Goal: Task Accomplishment & Management: Manage account settings

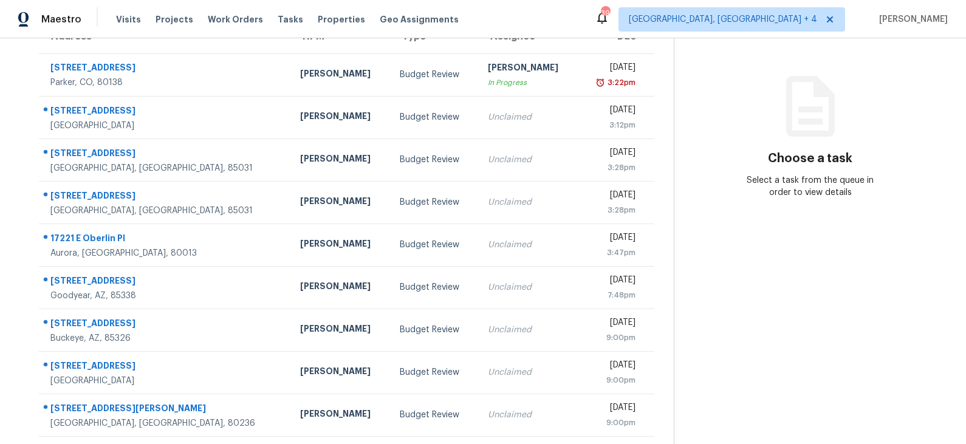
scroll to position [117, 0]
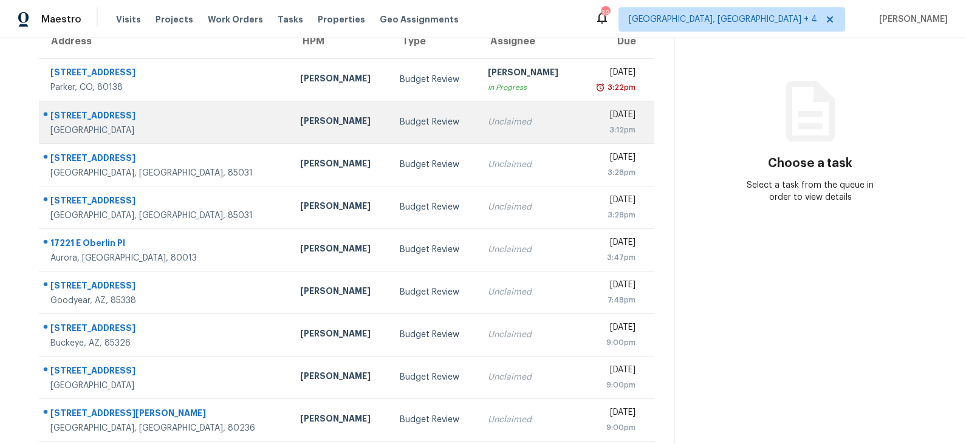
click at [390, 126] on td "Budget Review" at bounding box center [434, 122] width 88 height 43
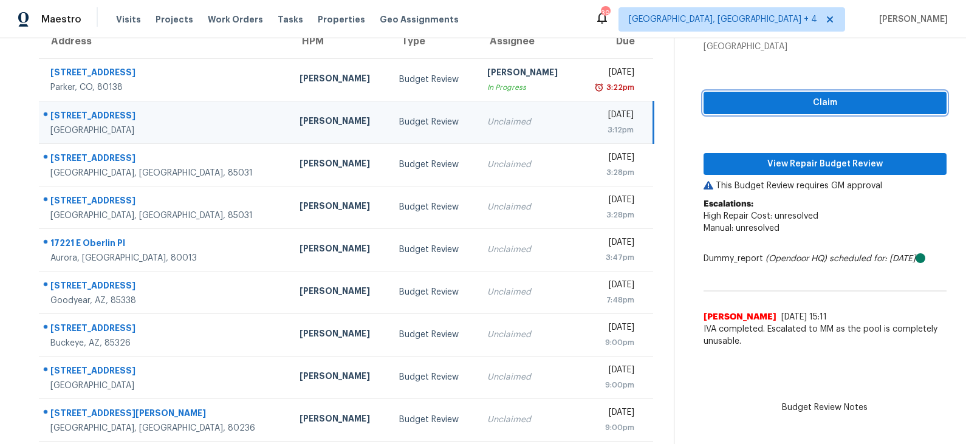
click at [792, 101] on span "Claim" at bounding box center [825, 102] width 224 height 15
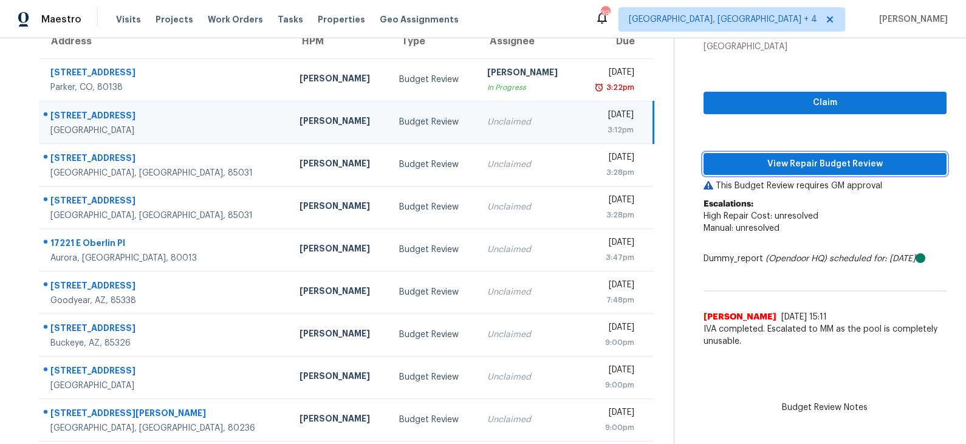
click at [797, 171] on span "View Repair Budget Review" at bounding box center [825, 164] width 224 height 15
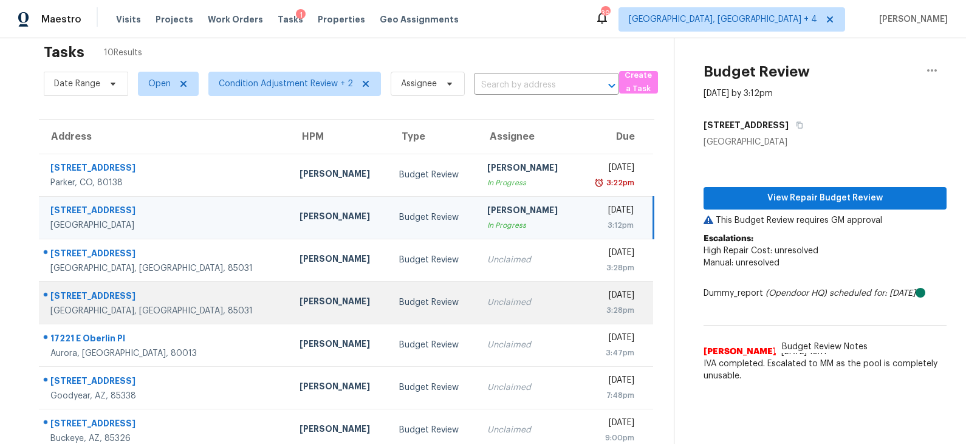
scroll to position [19, 0]
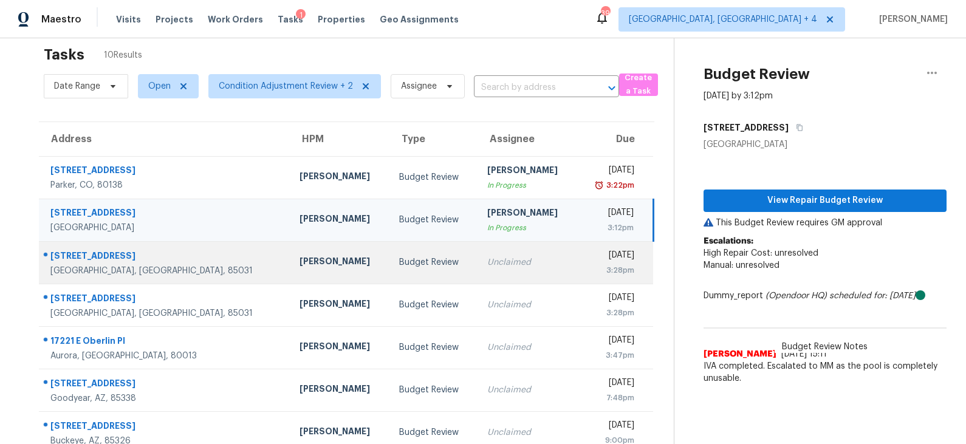
click at [399, 258] on div "Budget Review" at bounding box center [433, 262] width 68 height 12
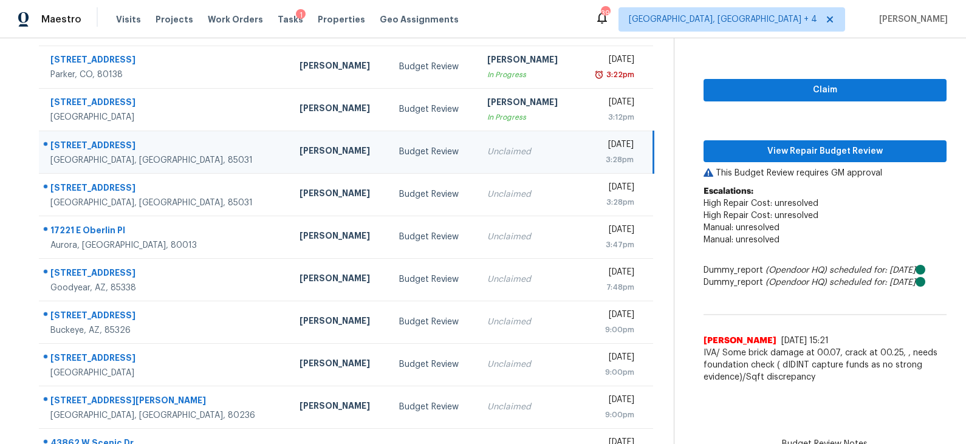
scroll to position [131, 0]
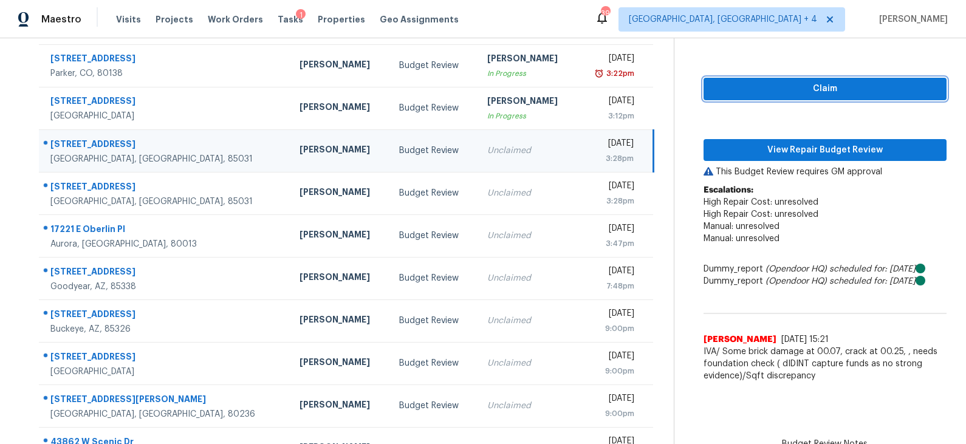
click at [815, 86] on span "Claim" at bounding box center [825, 88] width 224 height 15
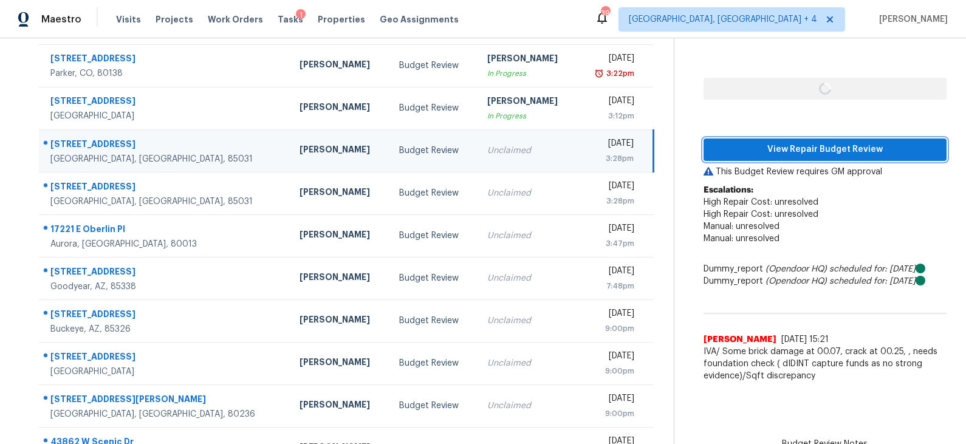
click at [776, 145] on span "View Repair Budget Review" at bounding box center [825, 149] width 224 height 15
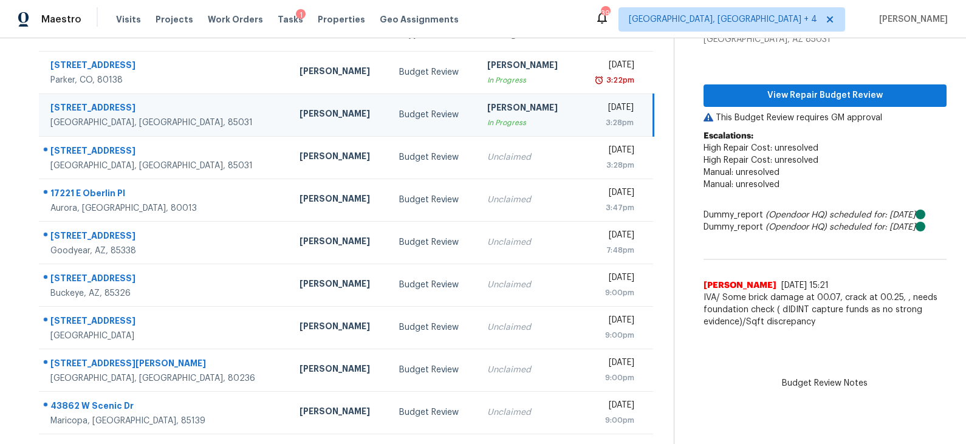
scroll to position [123, 0]
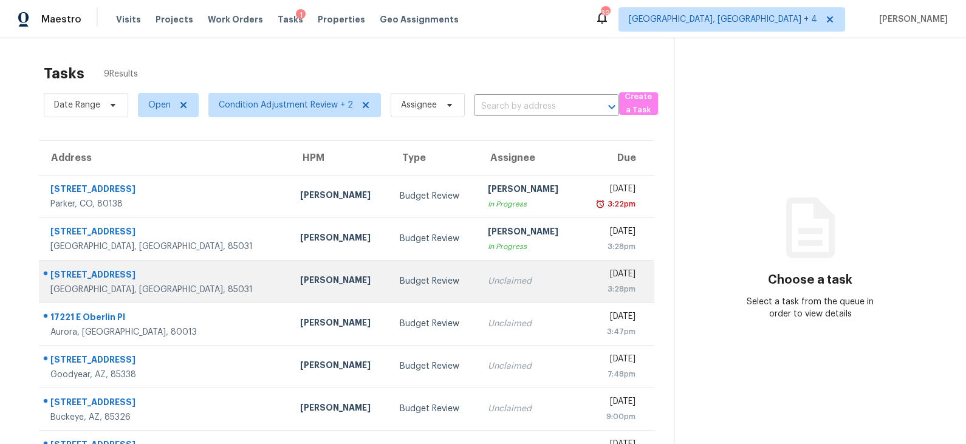
click at [391, 274] on td "Budget Review" at bounding box center [434, 281] width 88 height 43
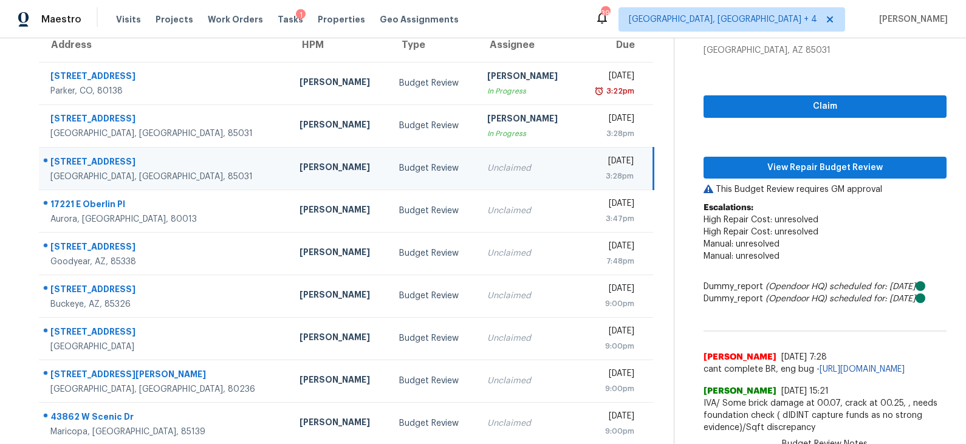
scroll to position [132, 0]
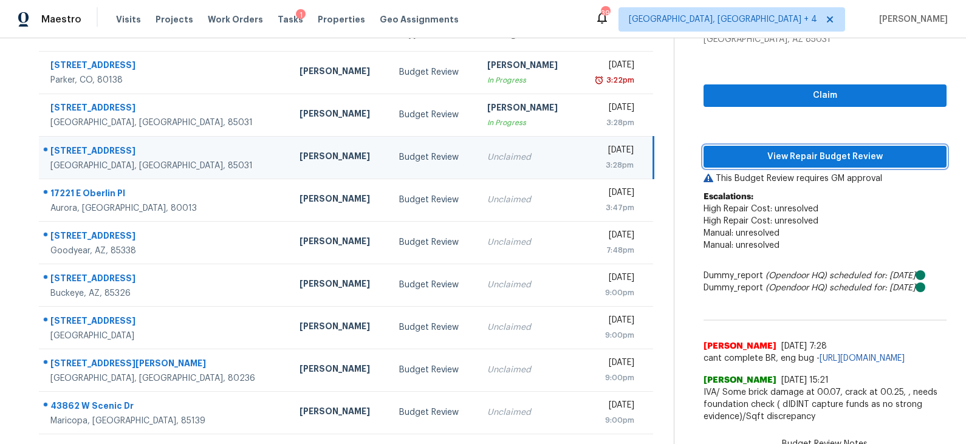
click at [806, 149] on span "View Repair Budget Review" at bounding box center [825, 156] width 224 height 15
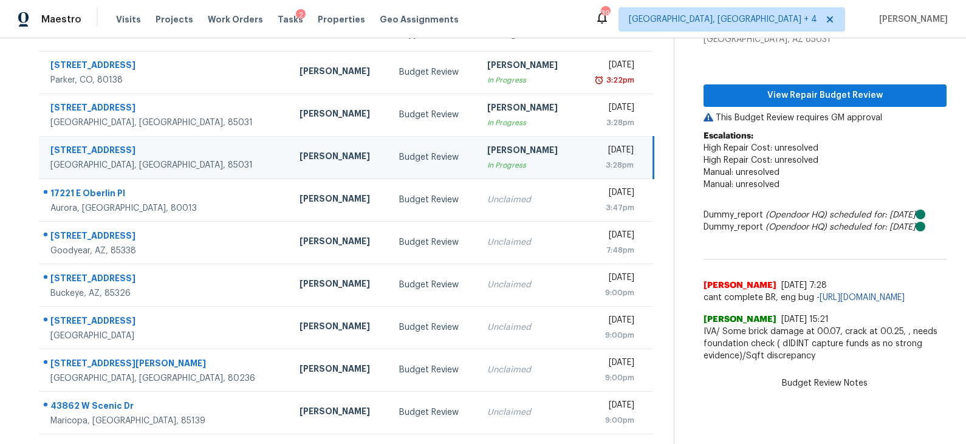
scroll to position [123, 0]
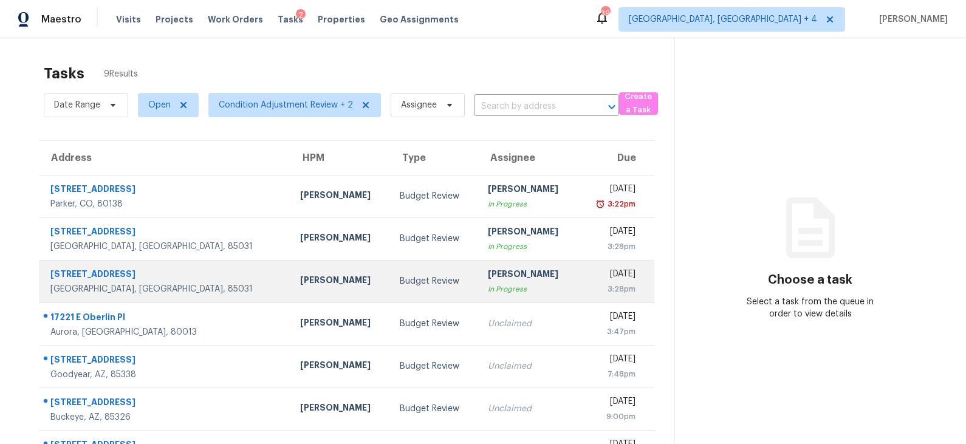
click at [578, 276] on td "Fri, Aug 22nd 2025 3:28pm" at bounding box center [616, 281] width 77 height 43
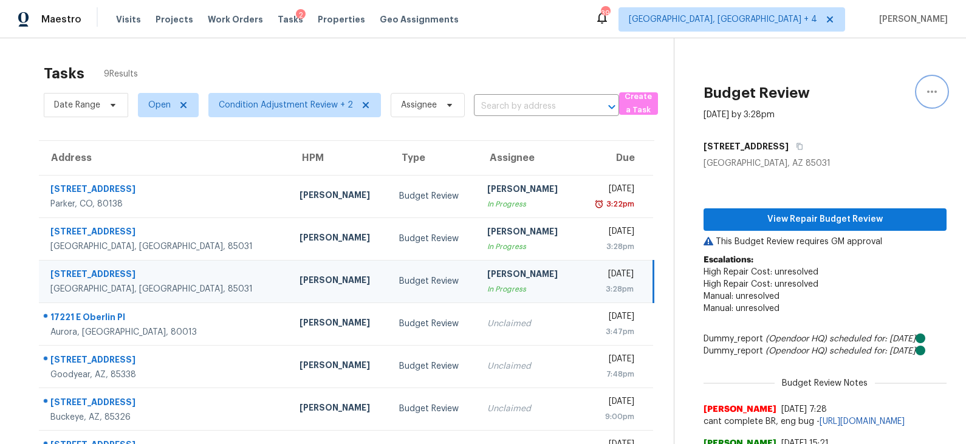
click at [938, 91] on icon "button" at bounding box center [932, 91] width 15 height 15
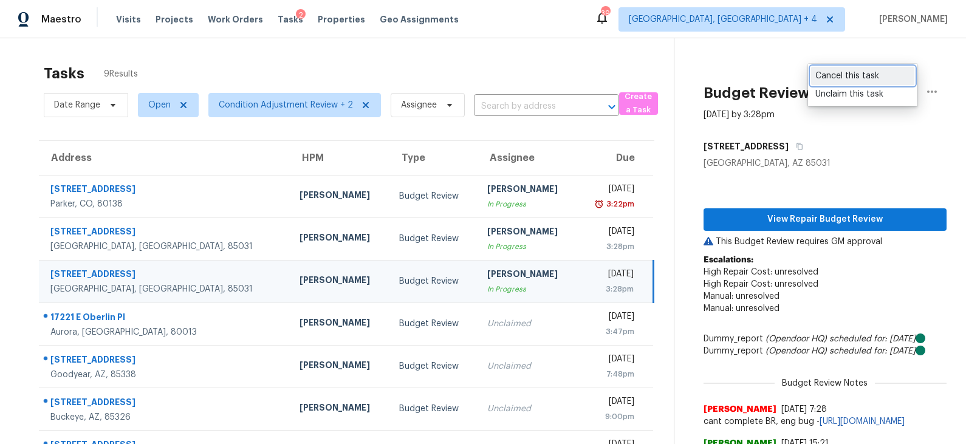
click at [878, 78] on div "Cancel this task" at bounding box center [862, 76] width 95 height 12
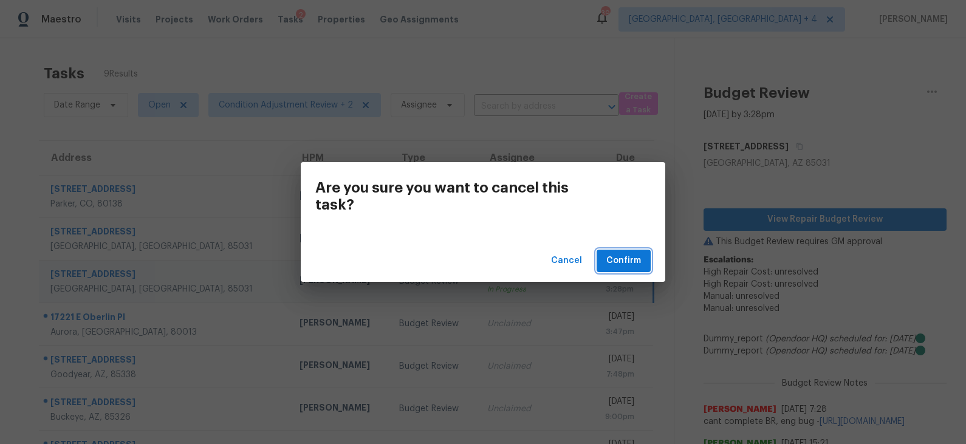
click at [623, 258] on span "Confirm" at bounding box center [623, 260] width 35 height 15
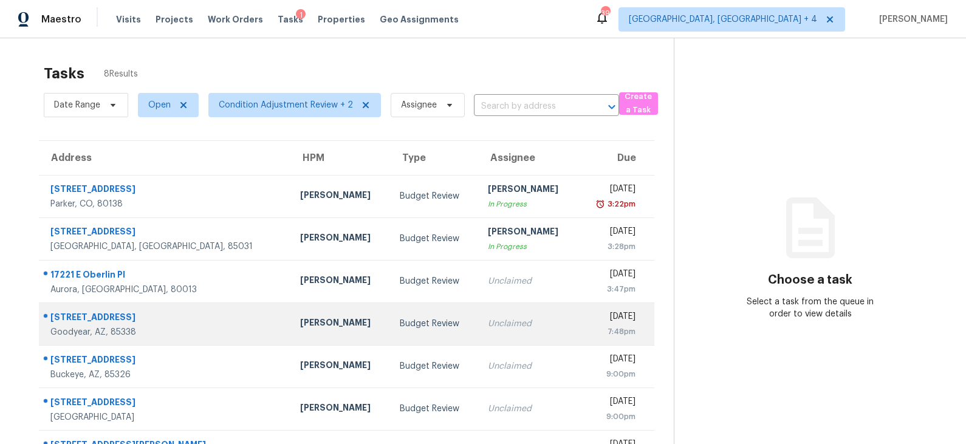
scroll to position [80, 0]
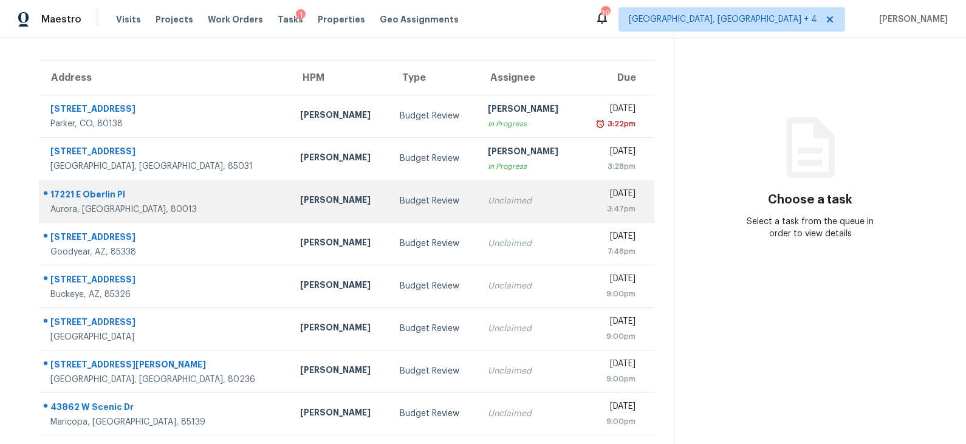
click at [413, 202] on div "Budget Review" at bounding box center [434, 201] width 69 height 12
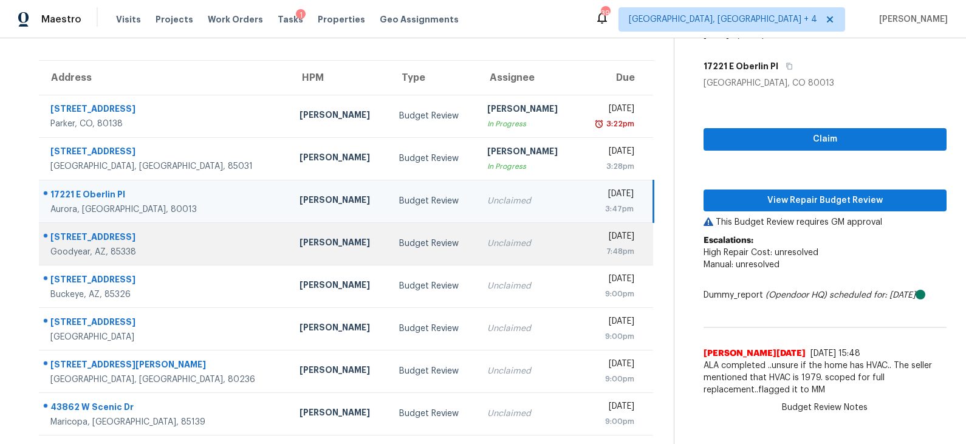
click at [487, 242] on div "Unclaimed" at bounding box center [527, 244] width 80 height 12
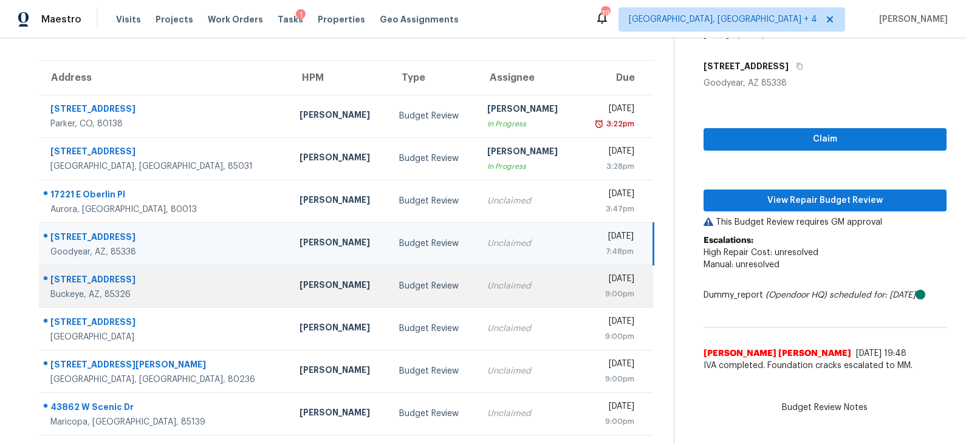
click at [399, 280] on div "Budget Review" at bounding box center [433, 286] width 68 height 12
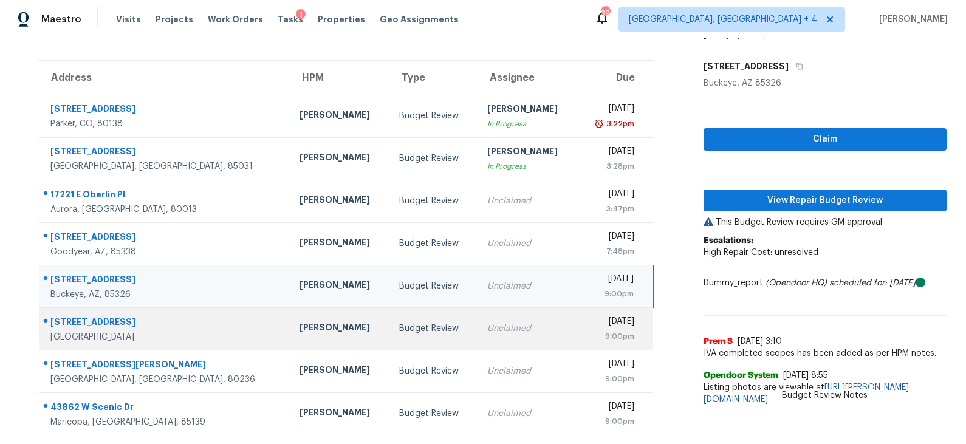
click at [399, 323] on div "Budget Review" at bounding box center [433, 329] width 68 height 12
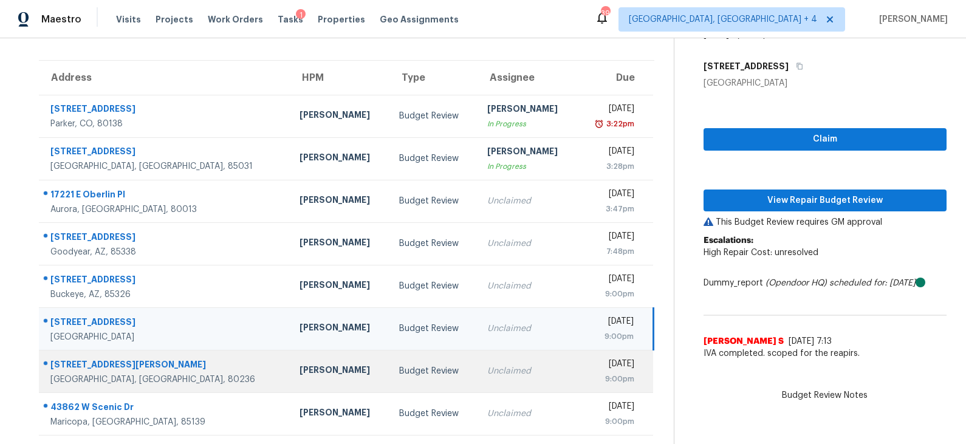
click at [389, 380] on td "Budget Review" at bounding box center [432, 371] width 87 height 43
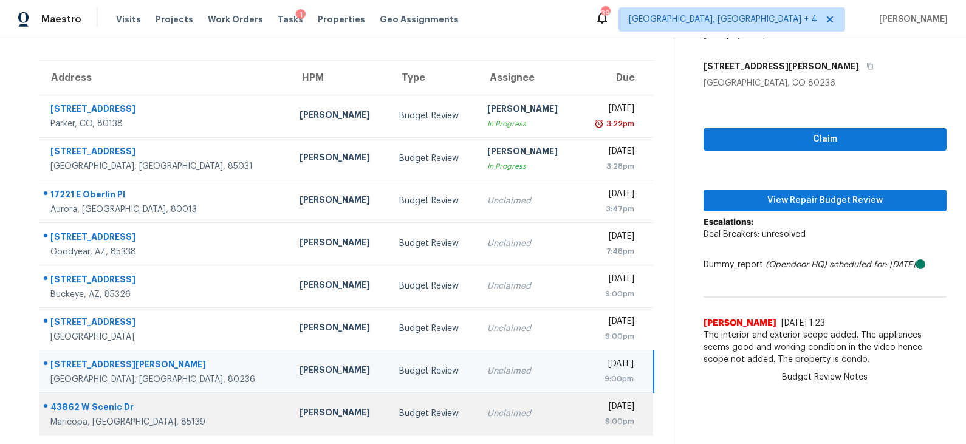
click at [399, 413] on div "Budget Review" at bounding box center [433, 414] width 68 height 12
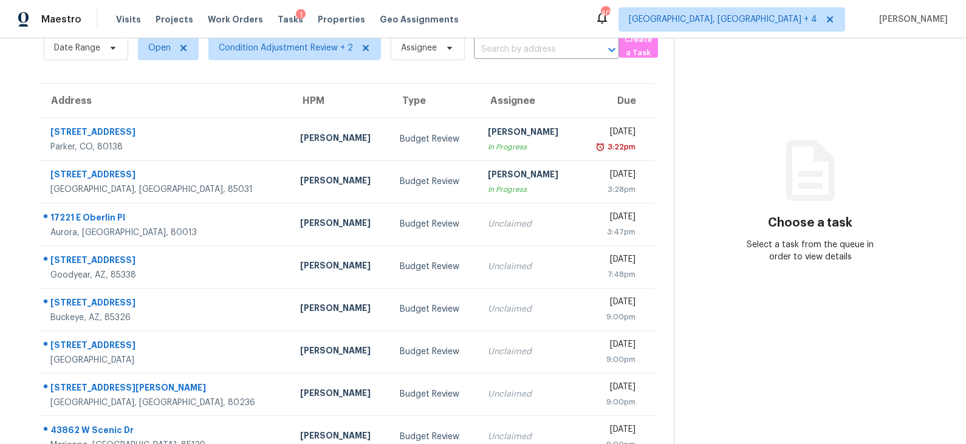
scroll to position [80, 0]
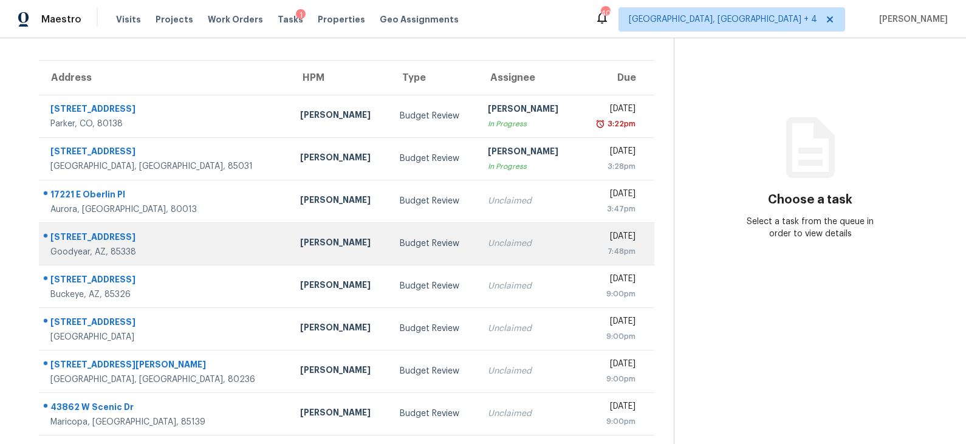
click at [323, 248] on td "[PERSON_NAME]" at bounding box center [340, 243] width 100 height 43
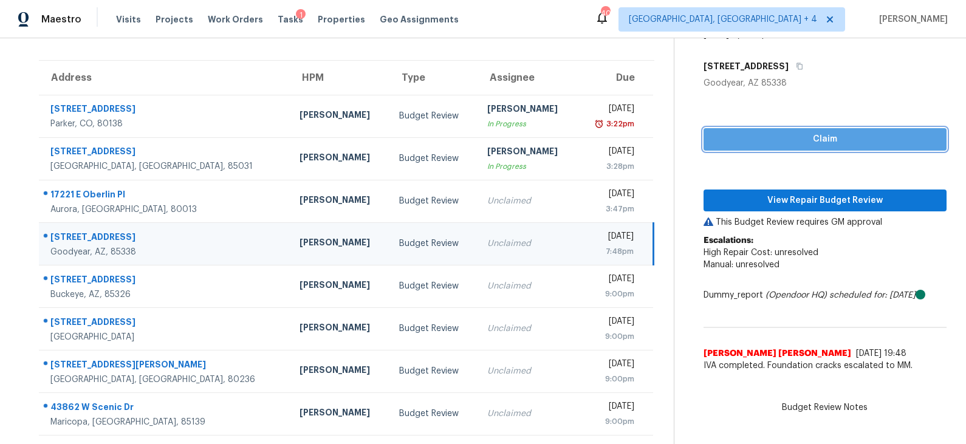
click at [796, 139] on span "Claim" at bounding box center [825, 139] width 224 height 15
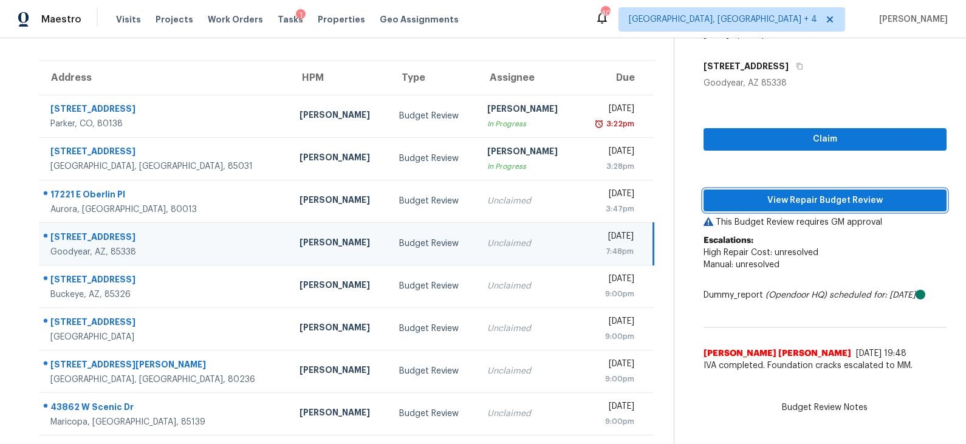
click at [787, 192] on button "View Repair Budget Review" at bounding box center [825, 201] width 243 height 22
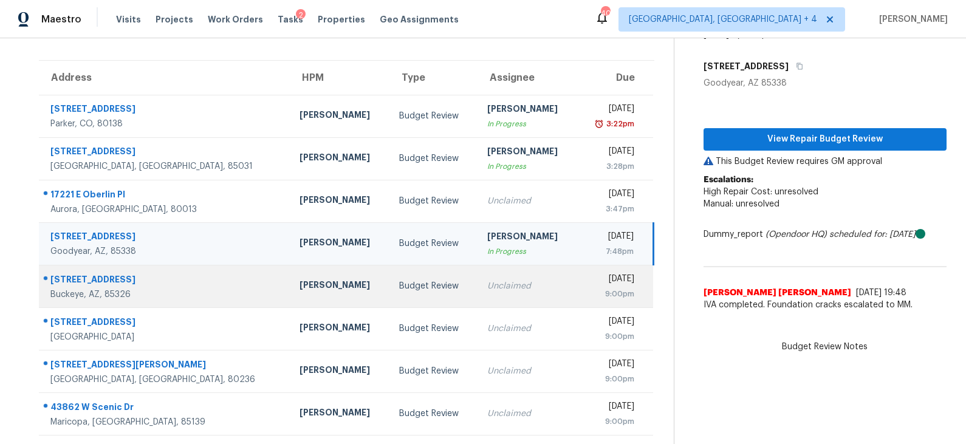
click at [399, 284] on div "Budget Review" at bounding box center [433, 286] width 68 height 12
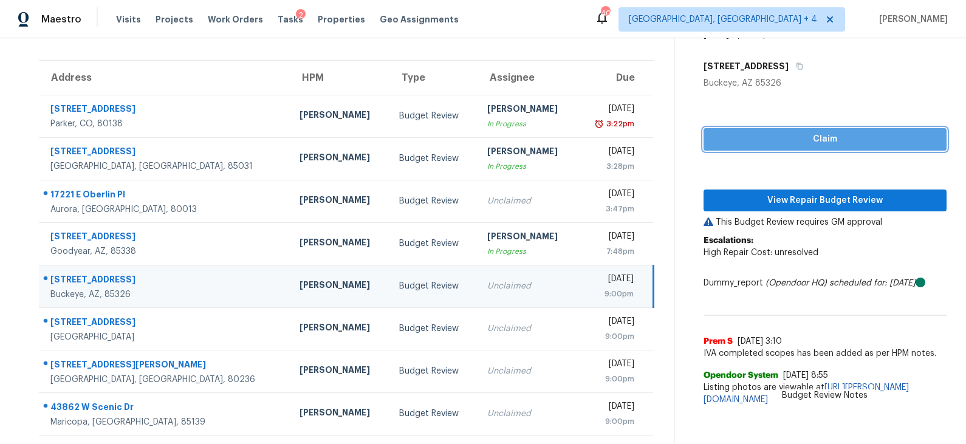
click at [803, 141] on span "Claim" at bounding box center [825, 139] width 224 height 15
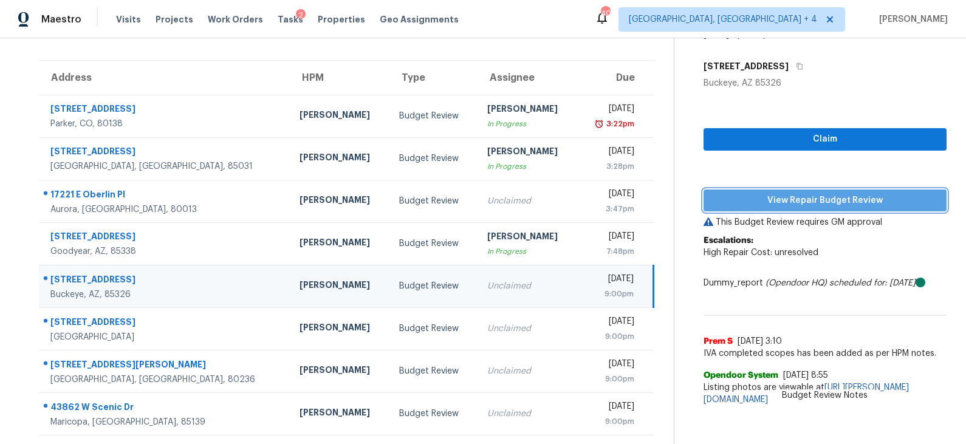
click at [786, 200] on span "View Repair Budget Review" at bounding box center [825, 200] width 224 height 15
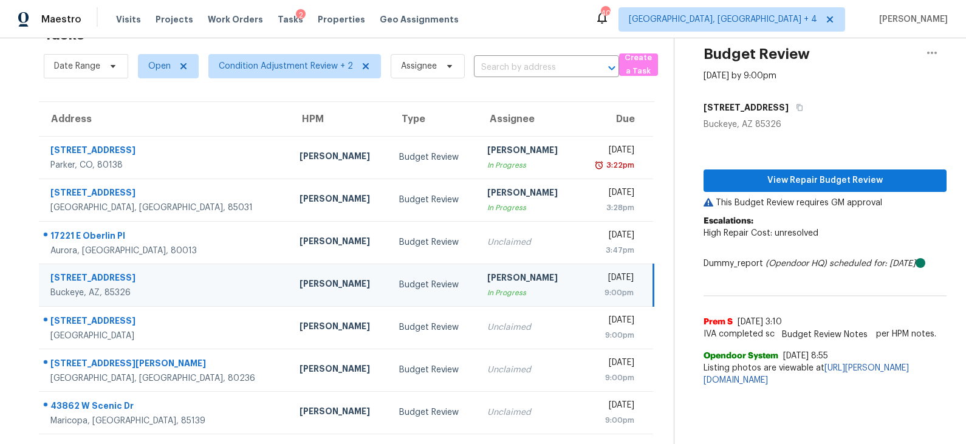
scroll to position [38, 0]
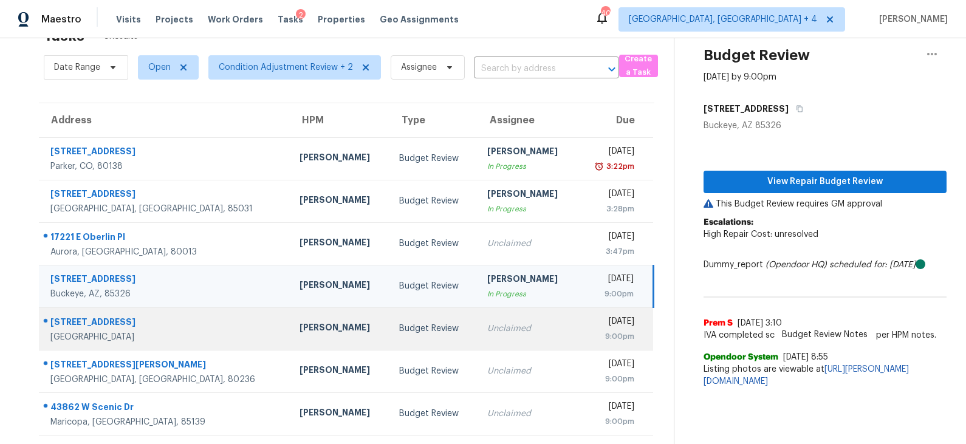
click at [423, 327] on td "Budget Review" at bounding box center [432, 328] width 87 height 43
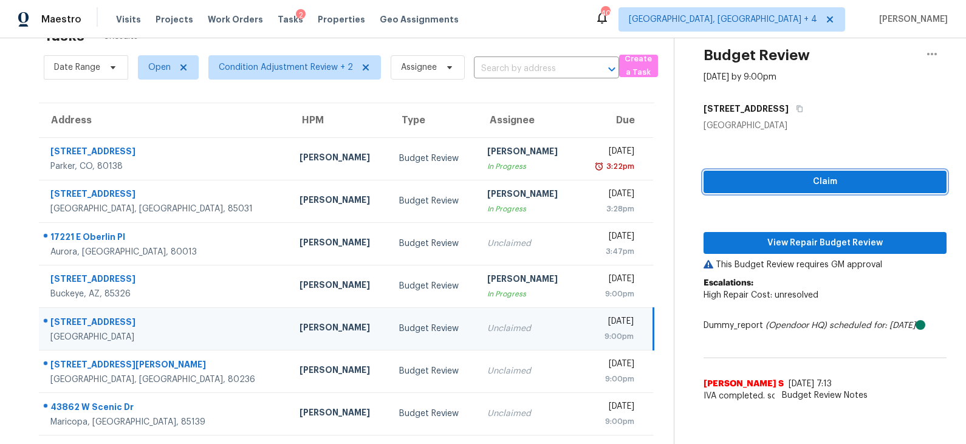
click at [810, 180] on span "Claim" at bounding box center [825, 181] width 224 height 15
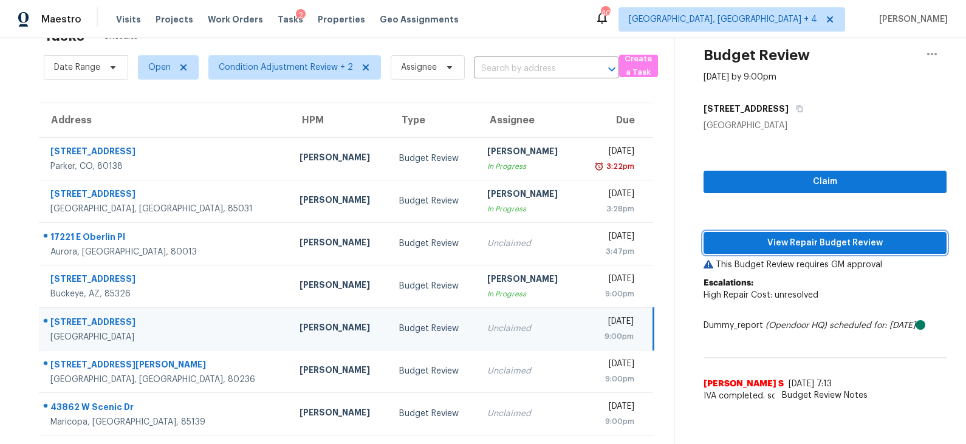
click at [791, 243] on span "View Repair Budget Review" at bounding box center [825, 243] width 224 height 15
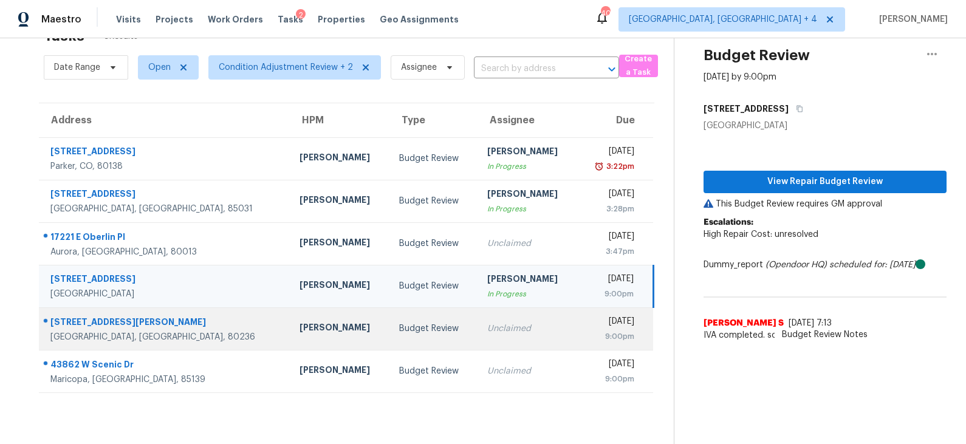
click at [399, 323] on div "Budget Review" at bounding box center [433, 329] width 68 height 12
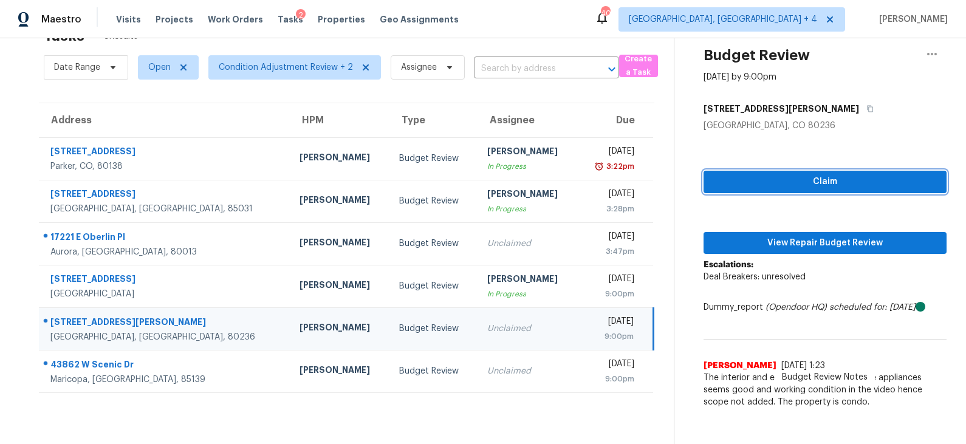
click at [802, 186] on span "Claim" at bounding box center [825, 181] width 224 height 15
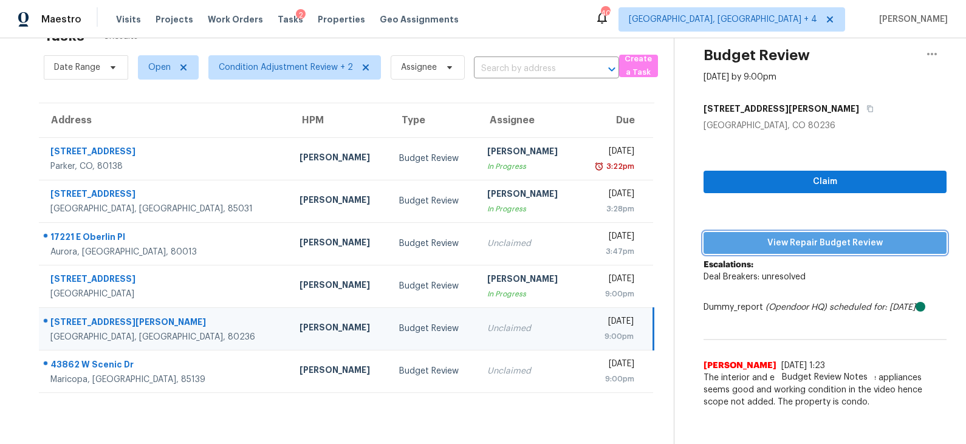
click at [781, 241] on span "View Repair Budget Review" at bounding box center [825, 243] width 224 height 15
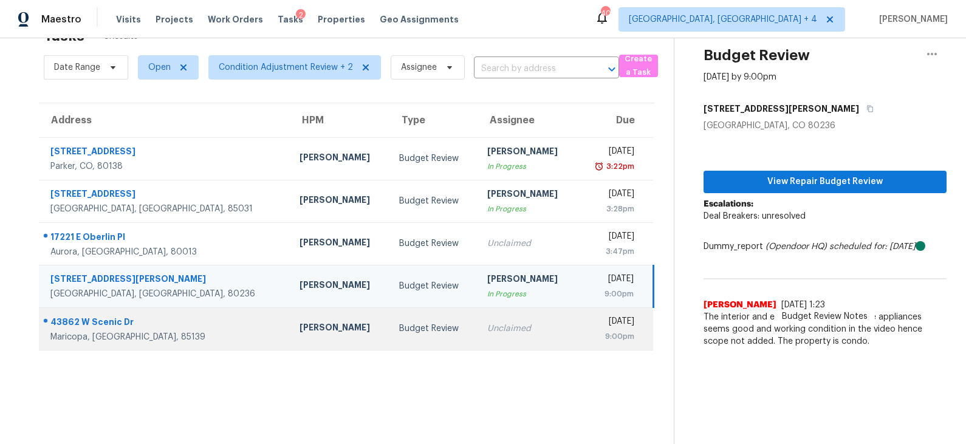
click at [399, 324] on div "Budget Review" at bounding box center [433, 329] width 68 height 12
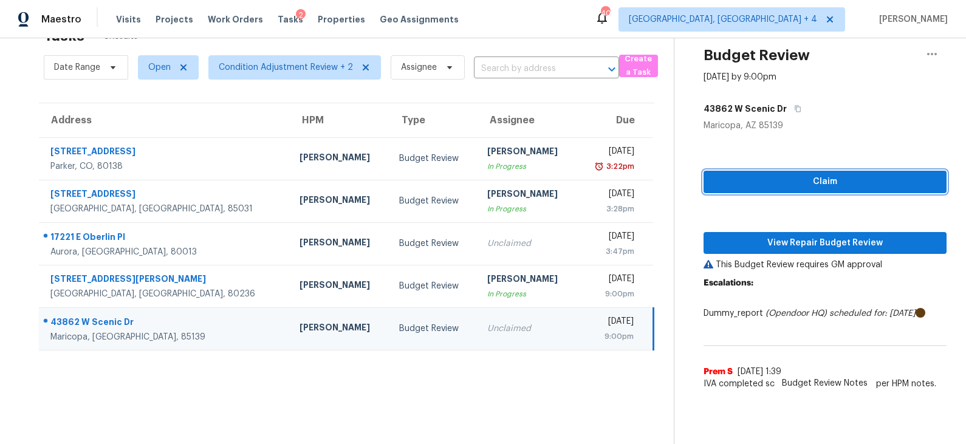
click at [780, 191] on button "Claim" at bounding box center [825, 182] width 243 height 22
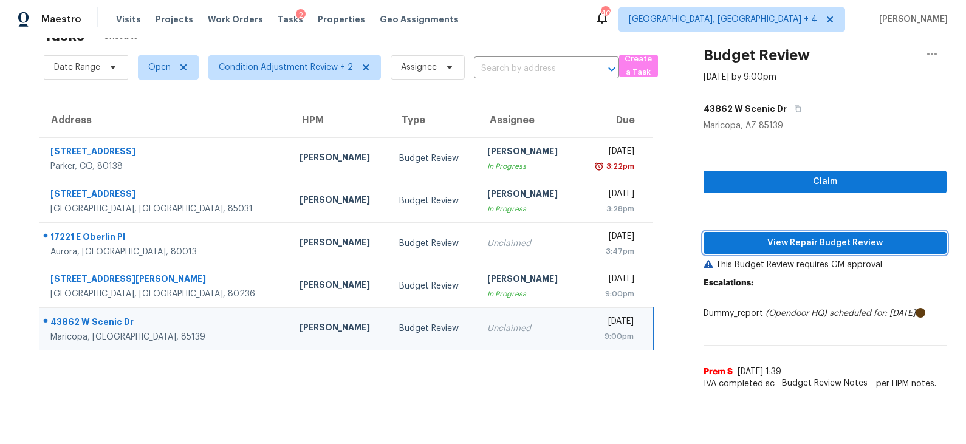
click at [759, 237] on span "View Repair Budget Review" at bounding box center [825, 243] width 224 height 15
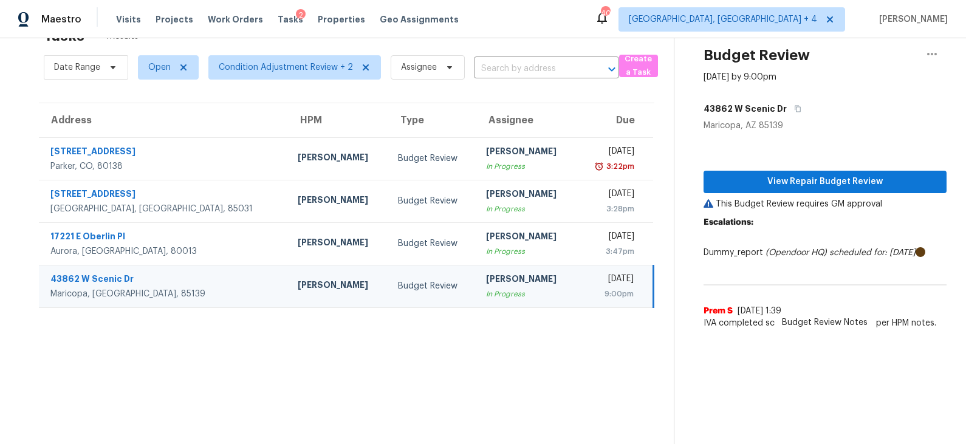
click at [398, 287] on div "Budget Review" at bounding box center [432, 286] width 69 height 12
click at [793, 186] on span "View Repair Budget Review" at bounding box center [825, 181] width 224 height 15
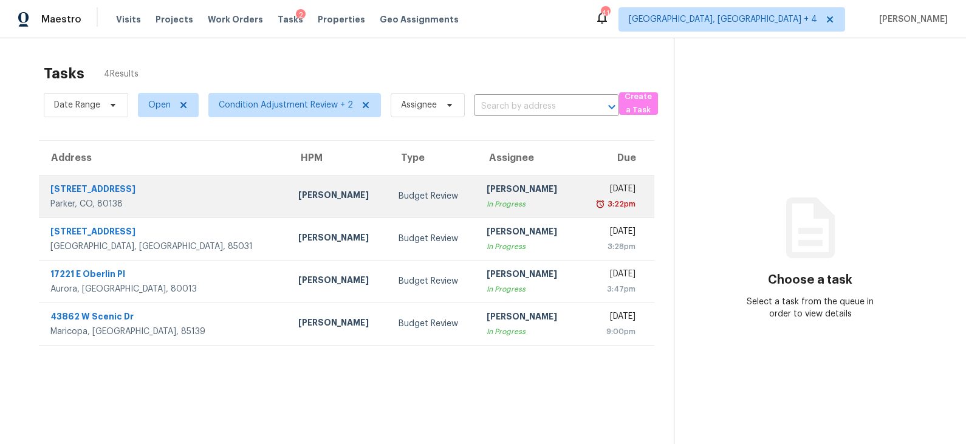
click at [298, 196] on div "[PERSON_NAME]" at bounding box center [338, 196] width 81 height 15
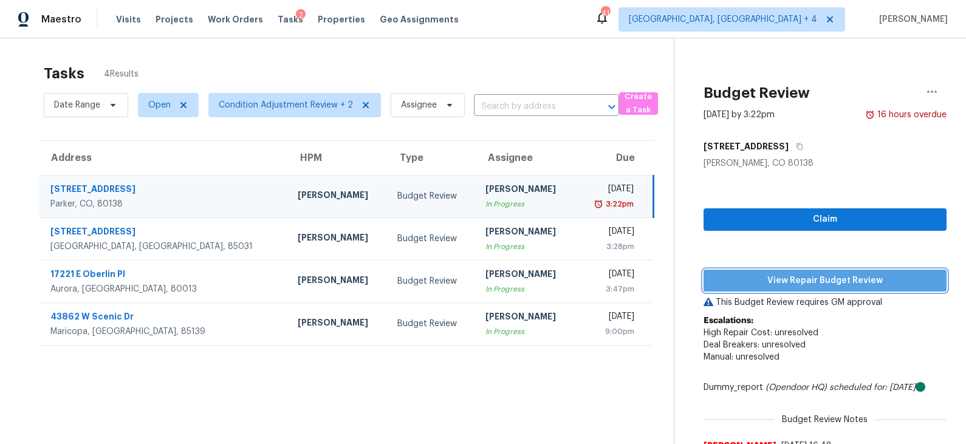
click at [781, 275] on span "View Repair Budget Review" at bounding box center [825, 280] width 224 height 15
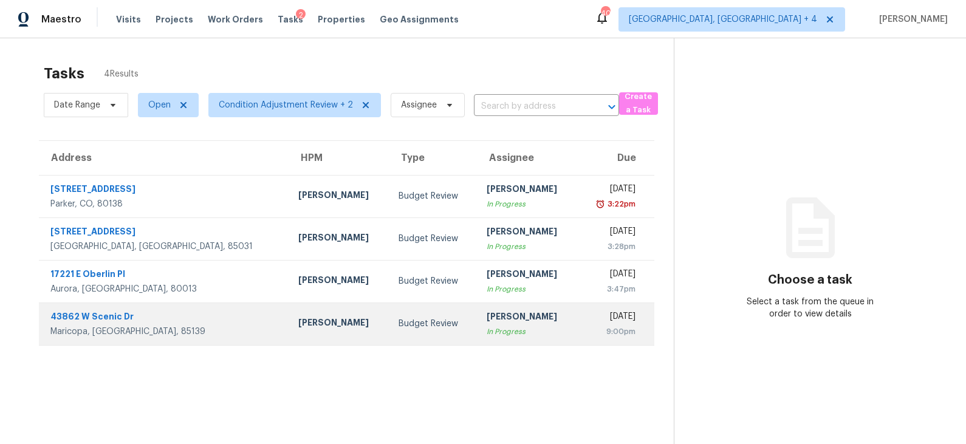
click at [298, 323] on div "[PERSON_NAME]" at bounding box center [338, 324] width 81 height 15
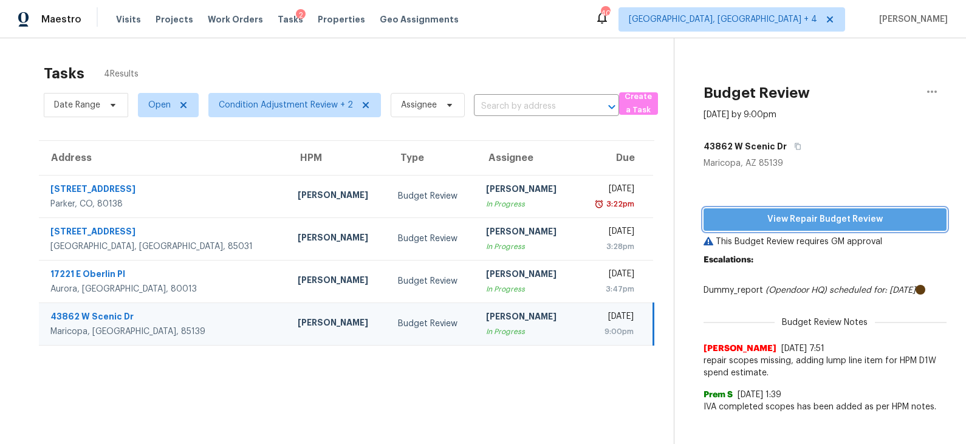
click at [784, 218] on span "View Repair Budget Review" at bounding box center [825, 219] width 224 height 15
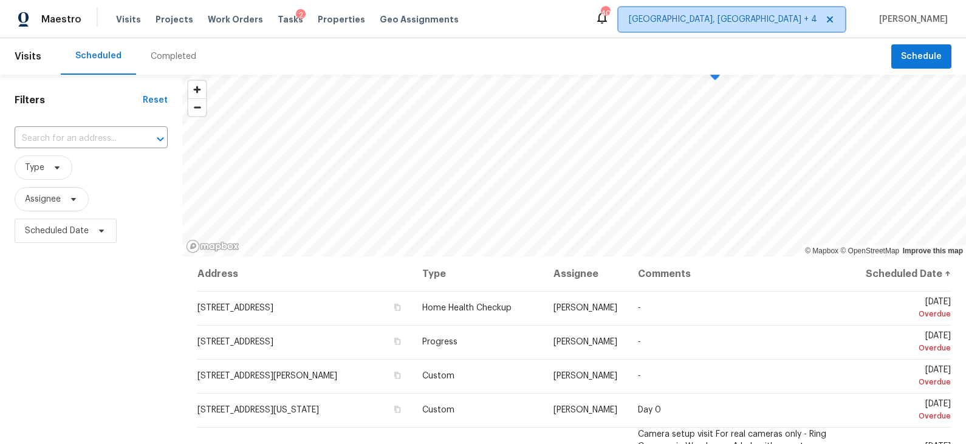
click at [804, 22] on span "[GEOGRAPHIC_DATA], [GEOGRAPHIC_DATA] + 4" at bounding box center [723, 19] width 188 height 12
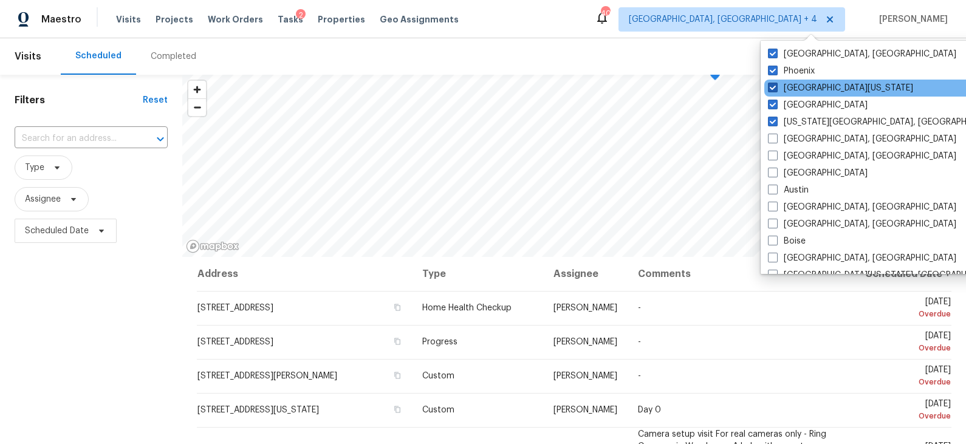
click at [797, 90] on label "Northern Colorado" at bounding box center [840, 88] width 145 height 12
click at [776, 90] on input "Northern Colorado" at bounding box center [772, 86] width 8 height 8
checkbox input "false"
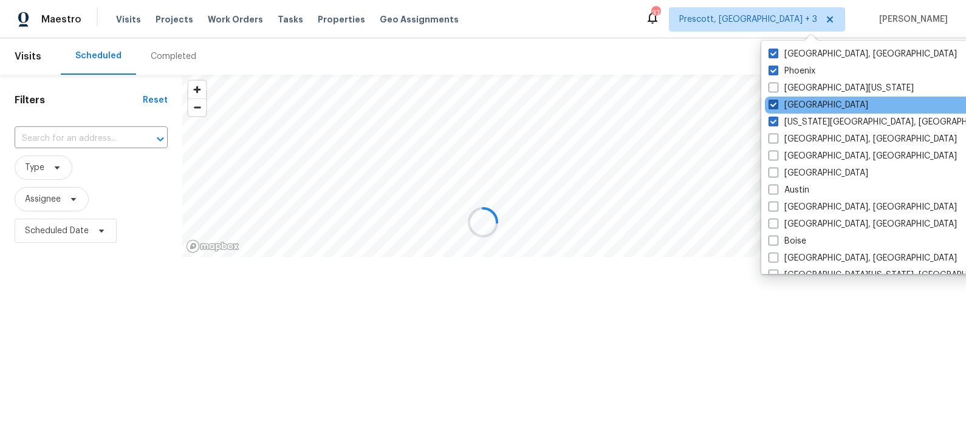
click at [795, 111] on label "Denver" at bounding box center [819, 105] width 100 height 12
click at [776, 107] on input "Denver" at bounding box center [773, 103] width 8 height 8
checkbox input "false"
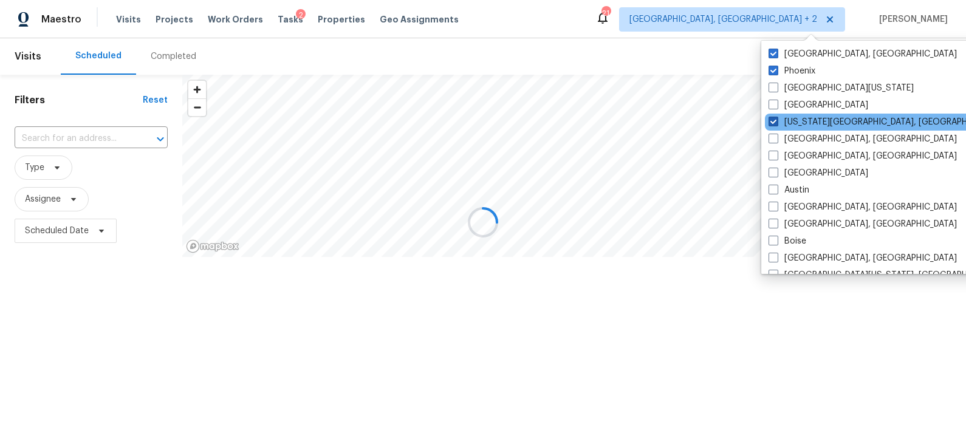
click at [795, 120] on label "Colorado Springs, CO" at bounding box center [886, 122] width 234 height 12
click at [776, 120] on input "Colorado Springs, CO" at bounding box center [773, 120] width 8 height 8
checkbox input "false"
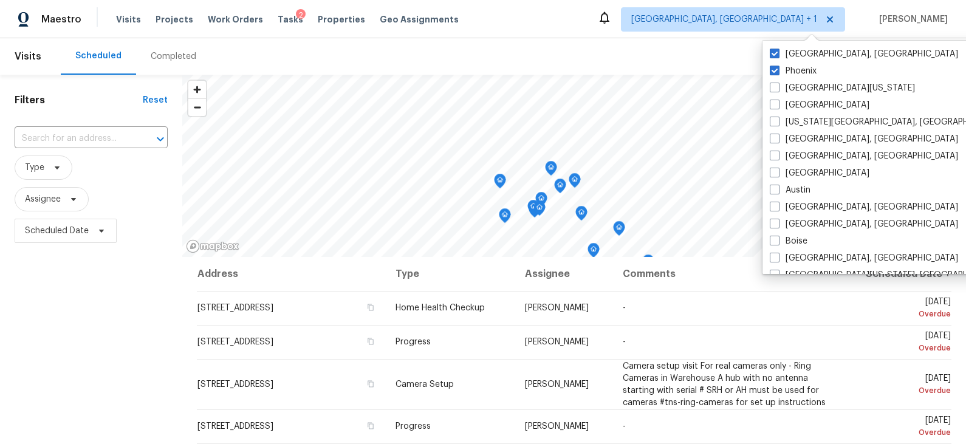
click at [585, 29] on div "Maestro Visits Projects Work Orders Tasks 2 Properties Geo Assignments Prescott…" at bounding box center [483, 19] width 966 height 38
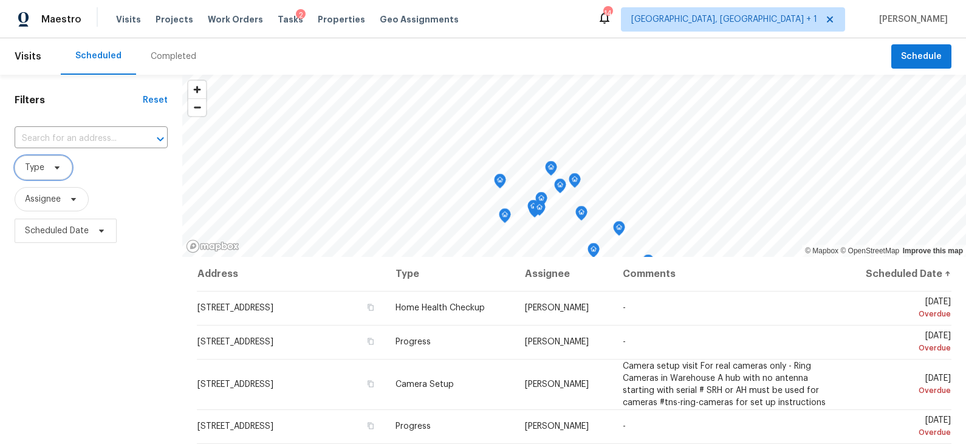
click at [57, 174] on span "Type" at bounding box center [44, 168] width 58 height 24
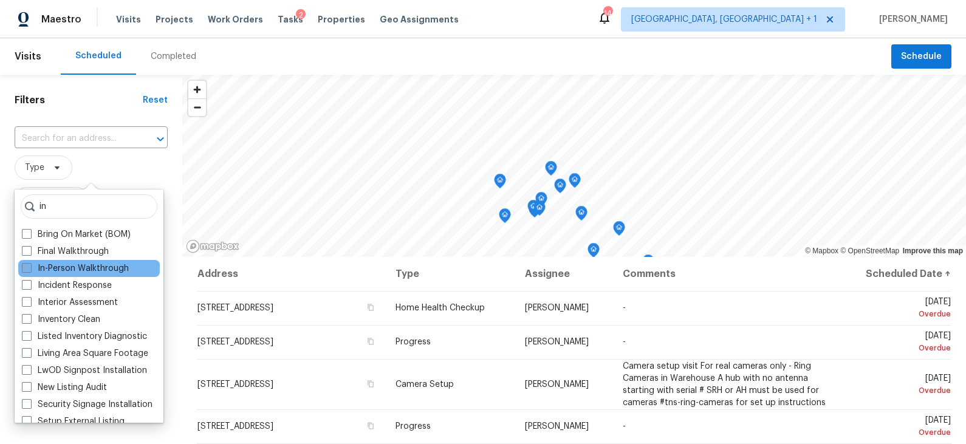
type input "in"
click at [77, 272] on label "In-Person Walkthrough" at bounding box center [75, 268] width 107 height 12
click at [30, 270] on input "In-Person Walkthrough" at bounding box center [26, 266] width 8 height 8
checkbox input "true"
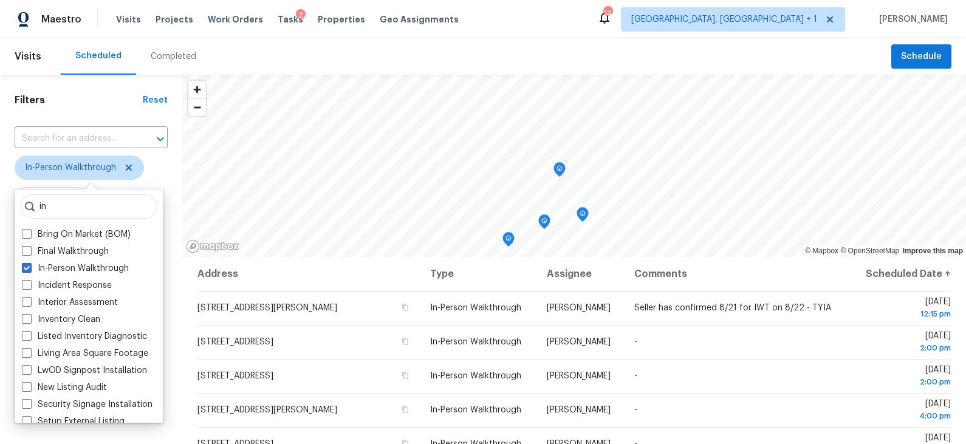
click at [161, 175] on span "In-Person Walkthrough" at bounding box center [91, 168] width 153 height 24
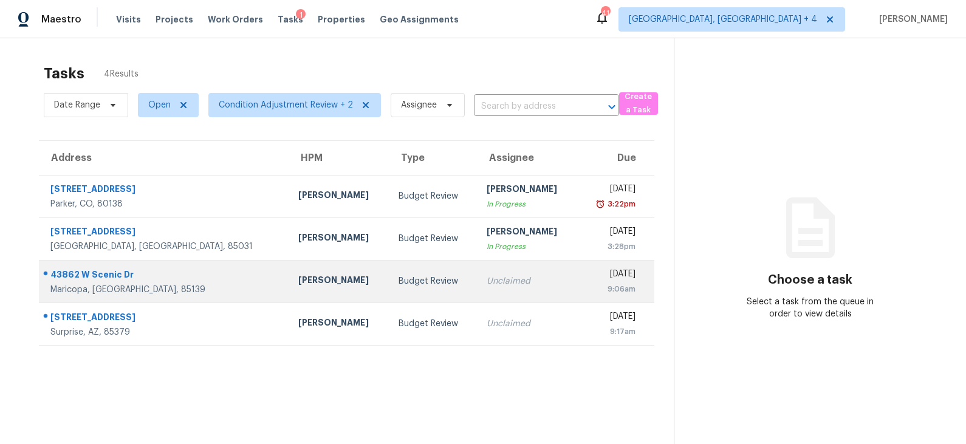
click at [303, 282] on div "[PERSON_NAME]" at bounding box center [338, 281] width 81 height 15
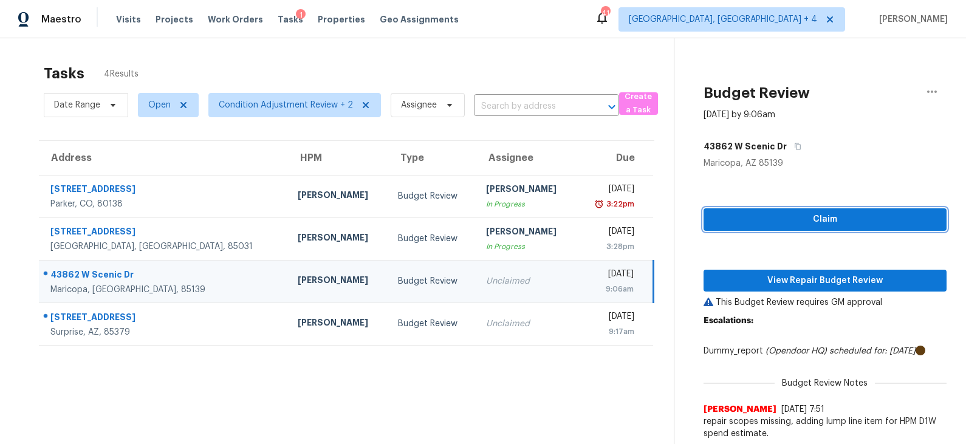
click at [826, 221] on span "Claim" at bounding box center [825, 219] width 224 height 15
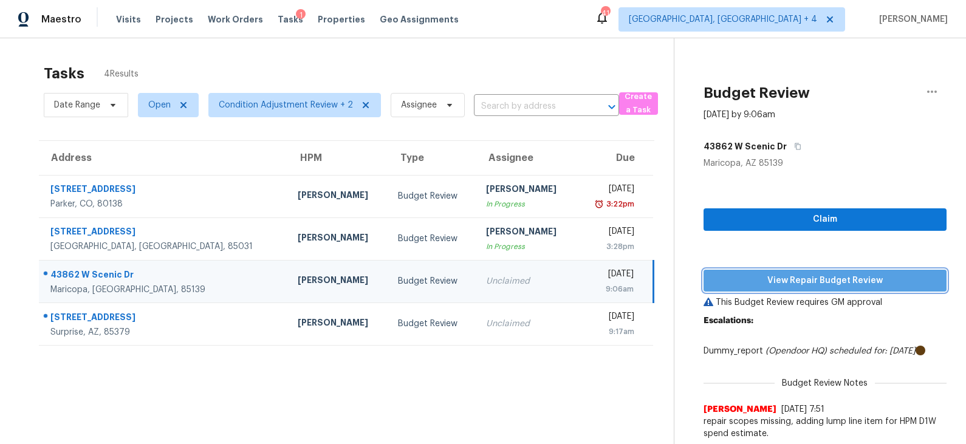
click at [795, 276] on span "View Repair Budget Review" at bounding box center [825, 280] width 224 height 15
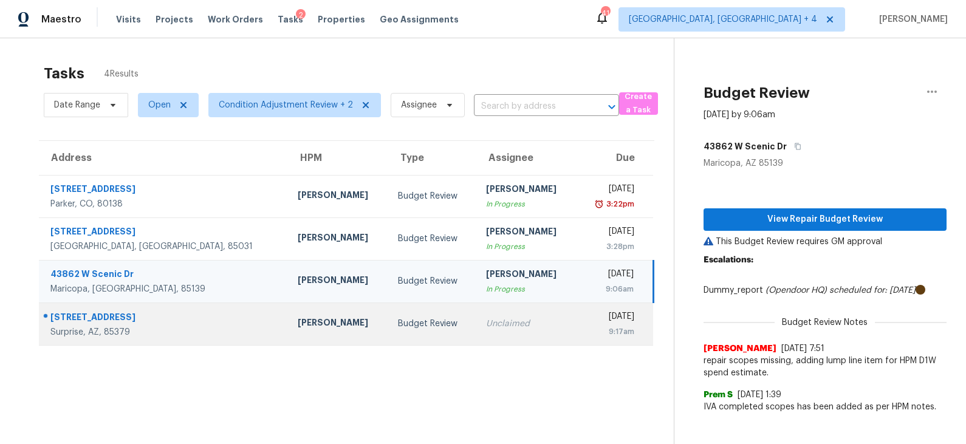
click at [303, 321] on div "Eric Scott" at bounding box center [338, 324] width 81 height 15
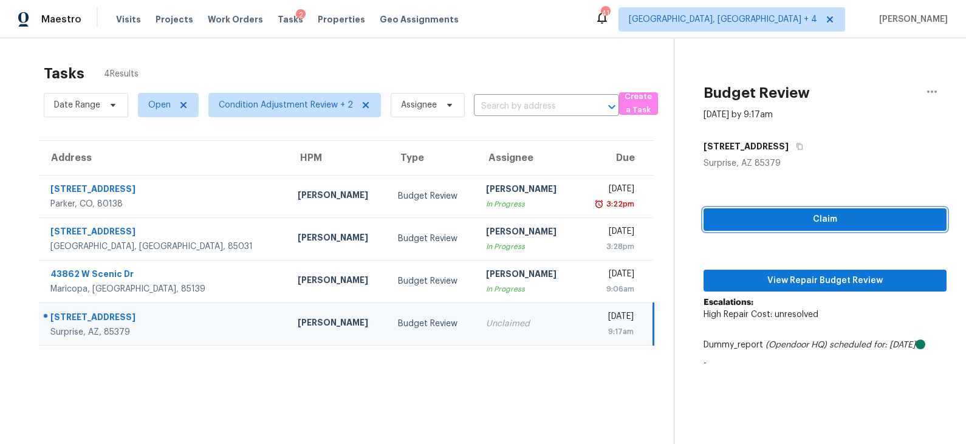
click at [798, 221] on span "Claim" at bounding box center [825, 219] width 224 height 15
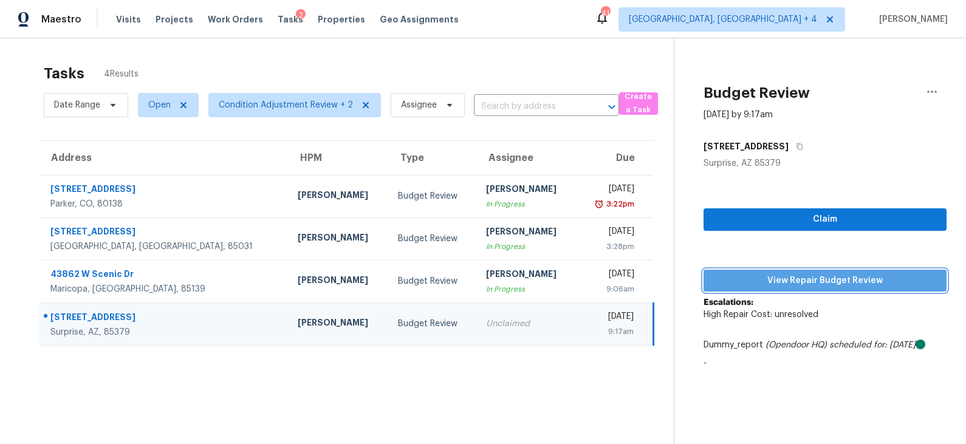
click at [791, 280] on span "View Repair Budget Review" at bounding box center [825, 280] width 224 height 15
